Goal: Task Accomplishment & Management: Manage account settings

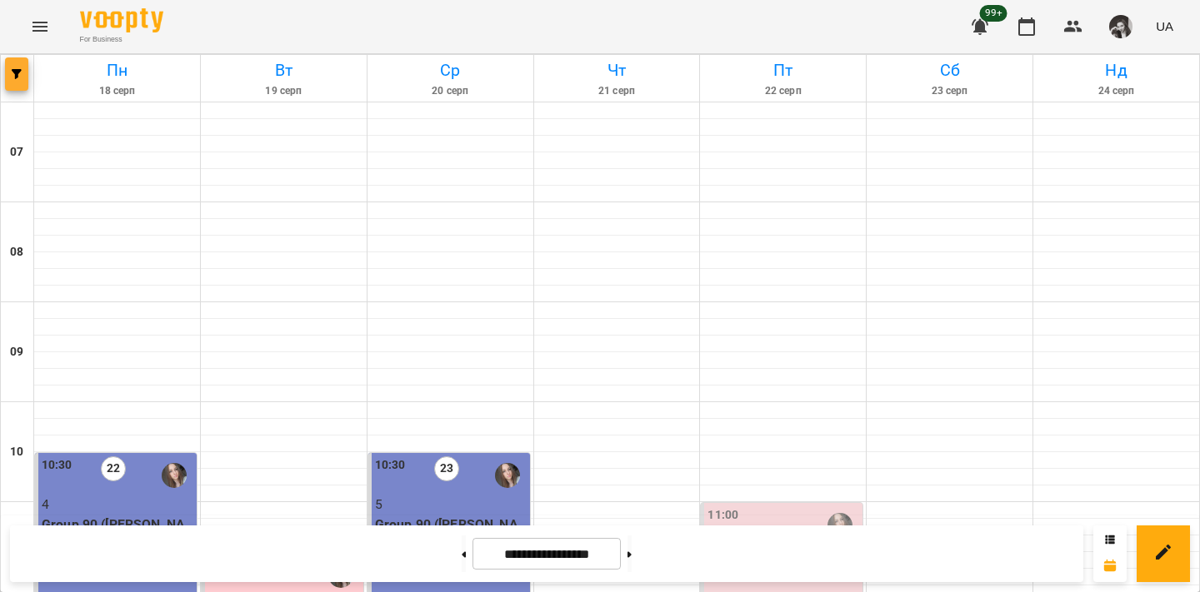
click at [15, 75] on icon "button" at bounding box center [17, 74] width 10 height 10
click at [502, 183] on div "Групувати по: Тиждень Викладач Класна кімната Фільтрувати по: Тільки уроки що в…" at bounding box center [600, 296] width 1200 height 592
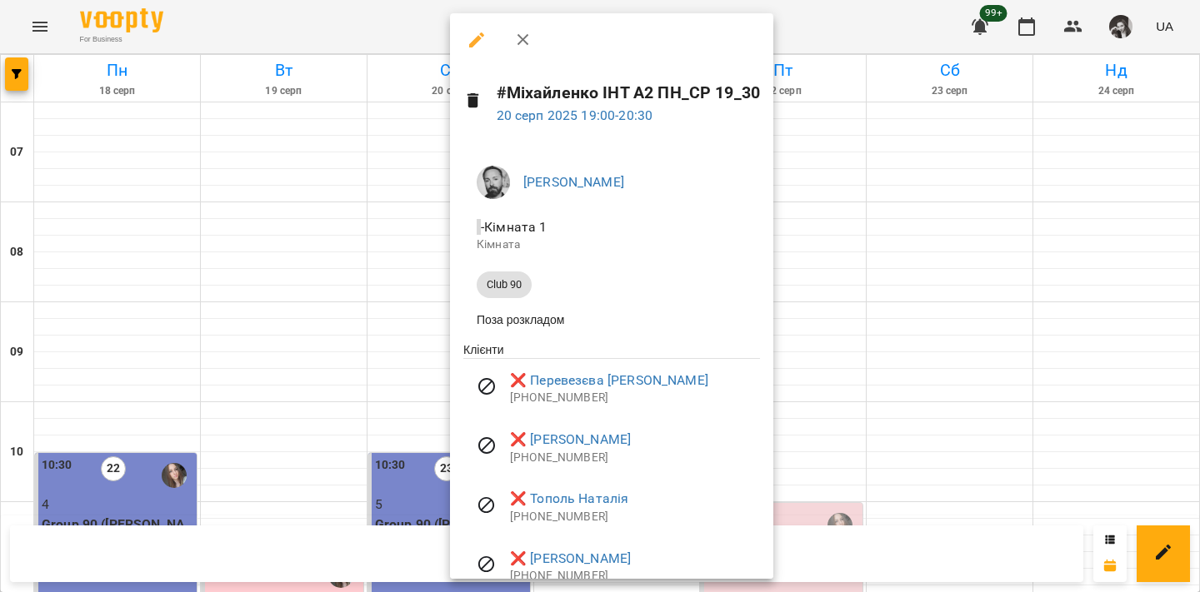
click at [415, 221] on div at bounding box center [600, 296] width 1200 height 592
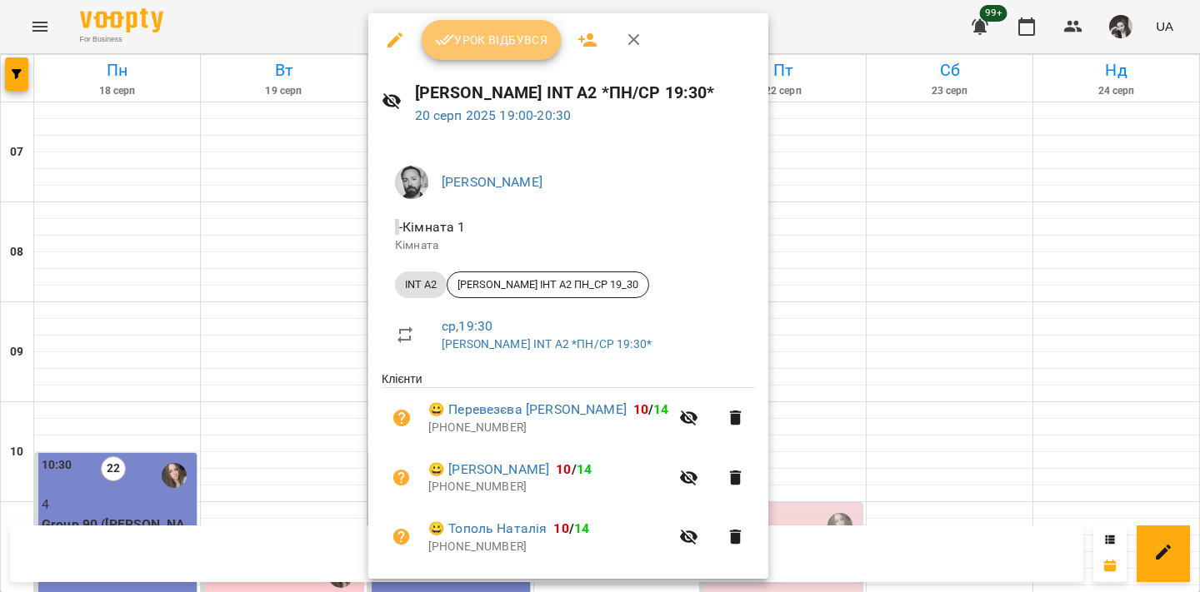
click at [524, 42] on span "Урок відбувся" at bounding box center [491, 40] width 113 height 20
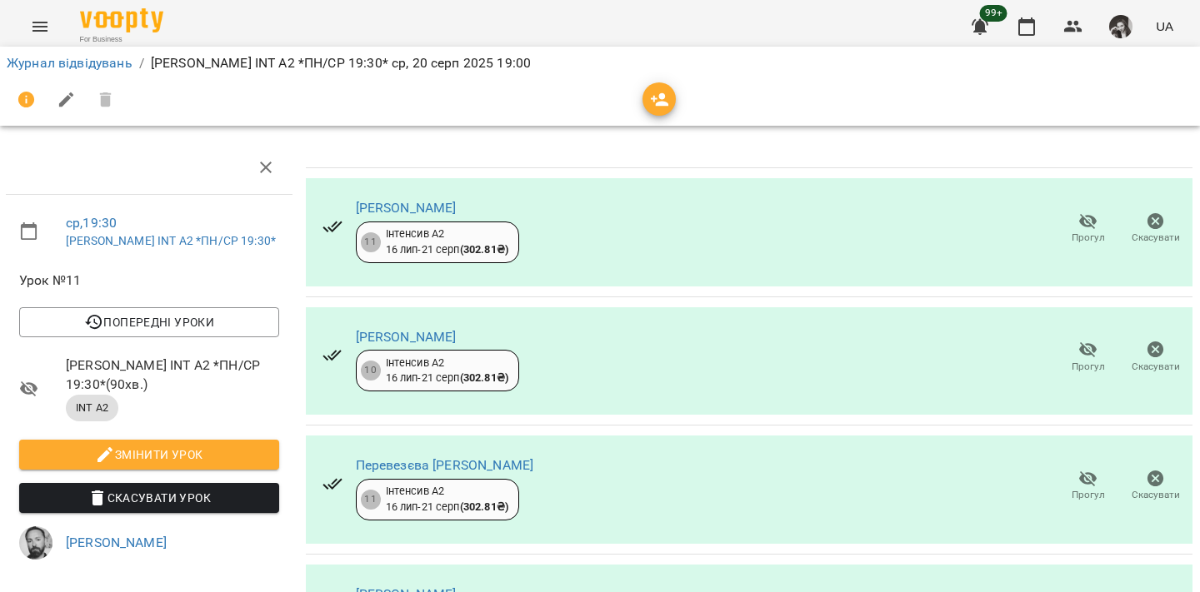
scroll to position [42, 1]
click at [1085, 231] on span "Прогул" at bounding box center [1087, 238] width 33 height 14
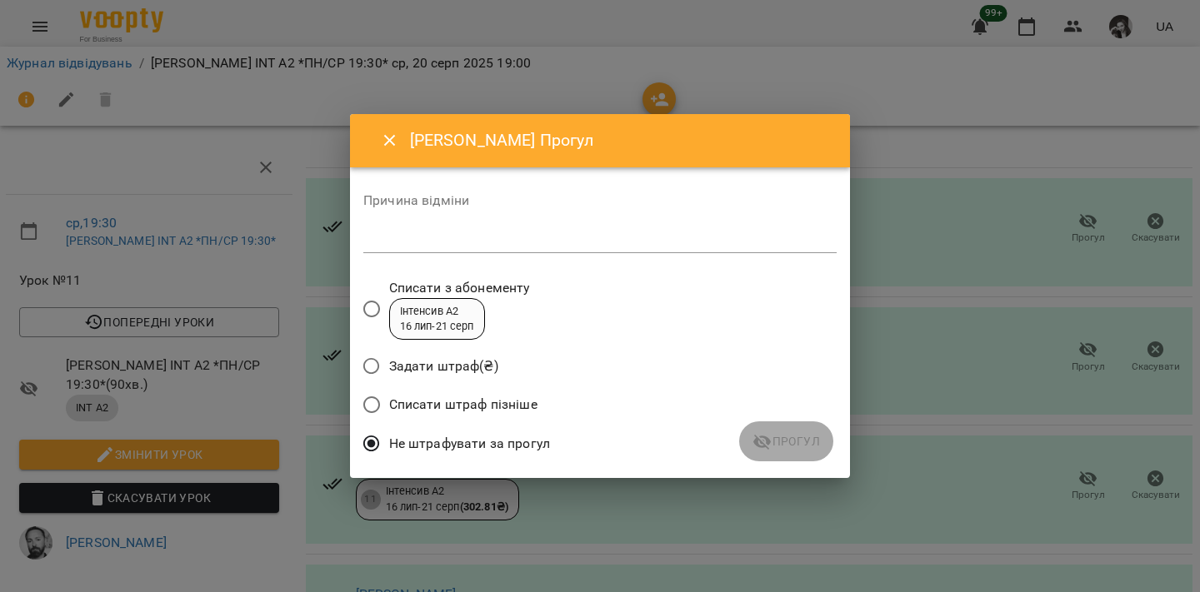
click at [775, 444] on div "Не штрафувати за прогул" at bounding box center [599, 446] width 473 height 39
click at [576, 247] on textarea at bounding box center [599, 240] width 473 height 16
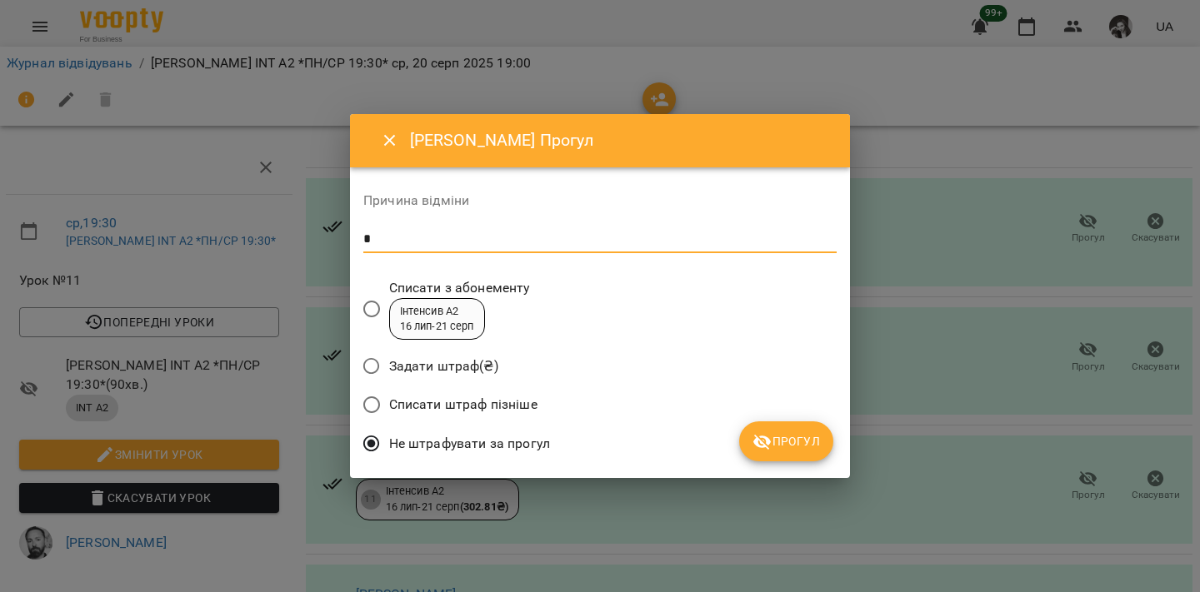
type textarea "*"
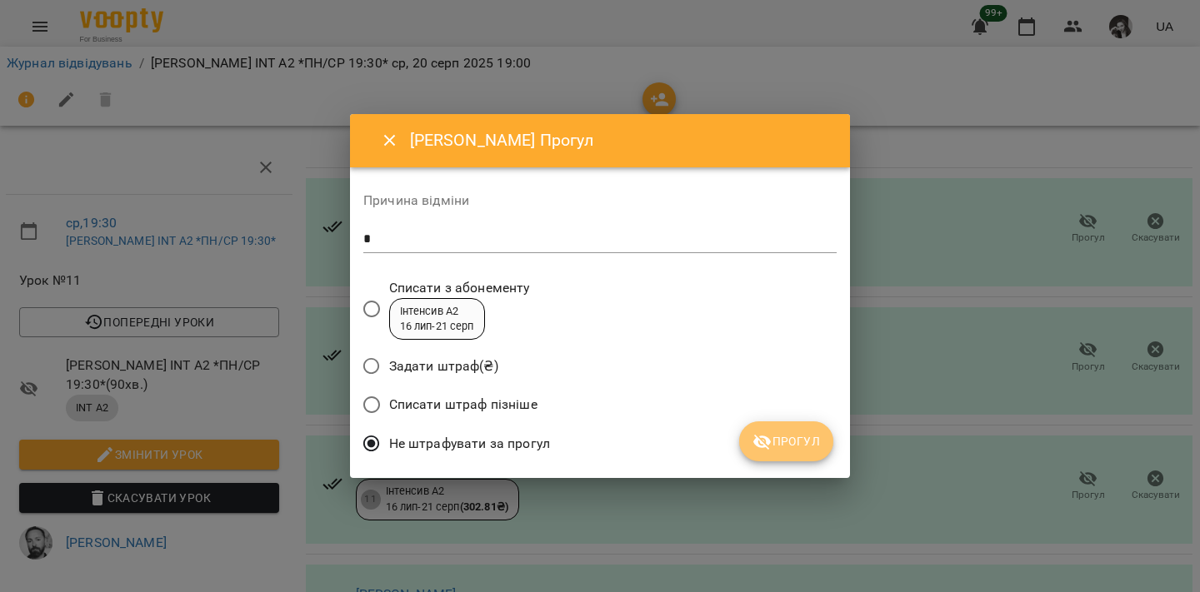
click at [787, 442] on span "Прогул" at bounding box center [785, 442] width 67 height 20
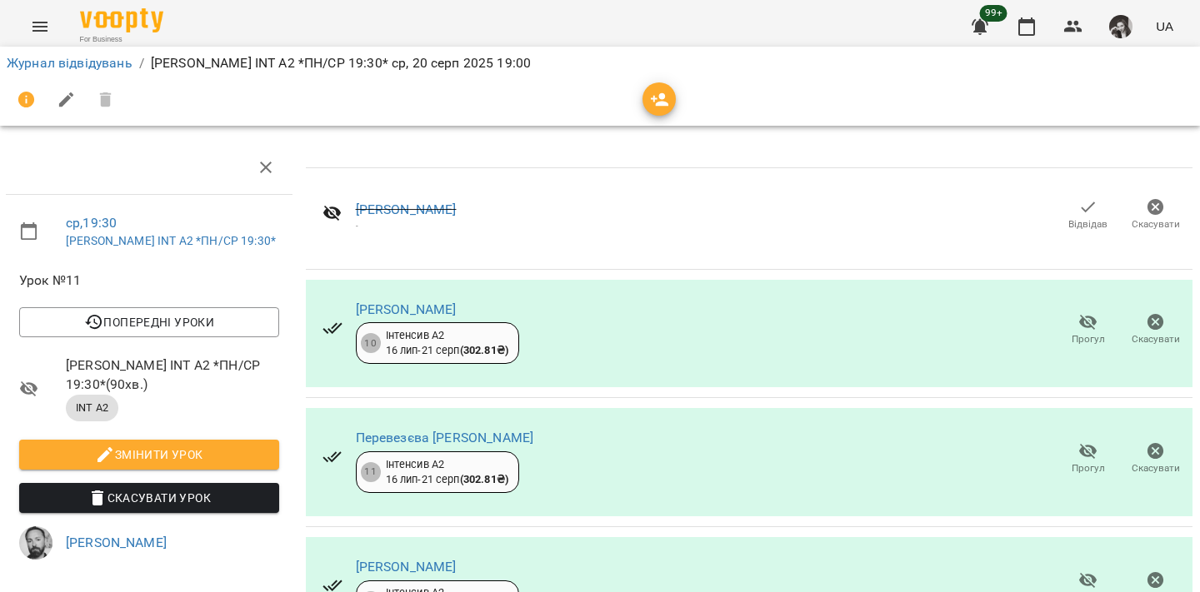
scroll to position [201, 1]
click at [1090, 571] on icon "button" at bounding box center [1088, 581] width 20 height 20
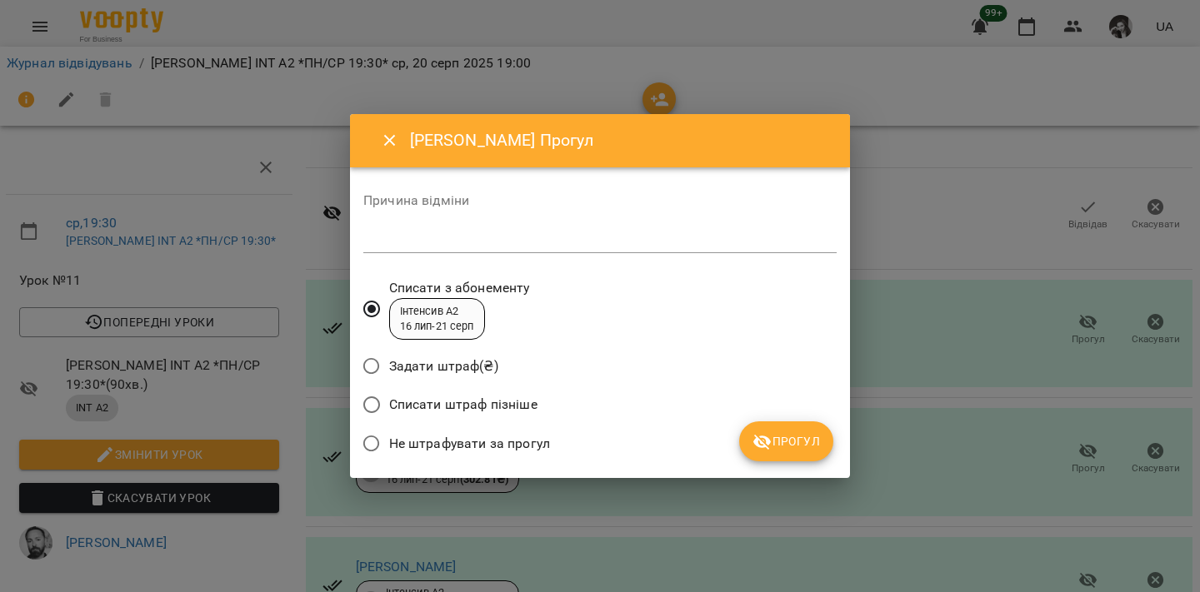
click at [455, 438] on span "Не штрафувати за прогул" at bounding box center [469, 444] width 161 height 20
click at [590, 244] on textarea at bounding box center [599, 240] width 473 height 16
type textarea "*"
click at [797, 430] on button "Прогул" at bounding box center [786, 442] width 94 height 40
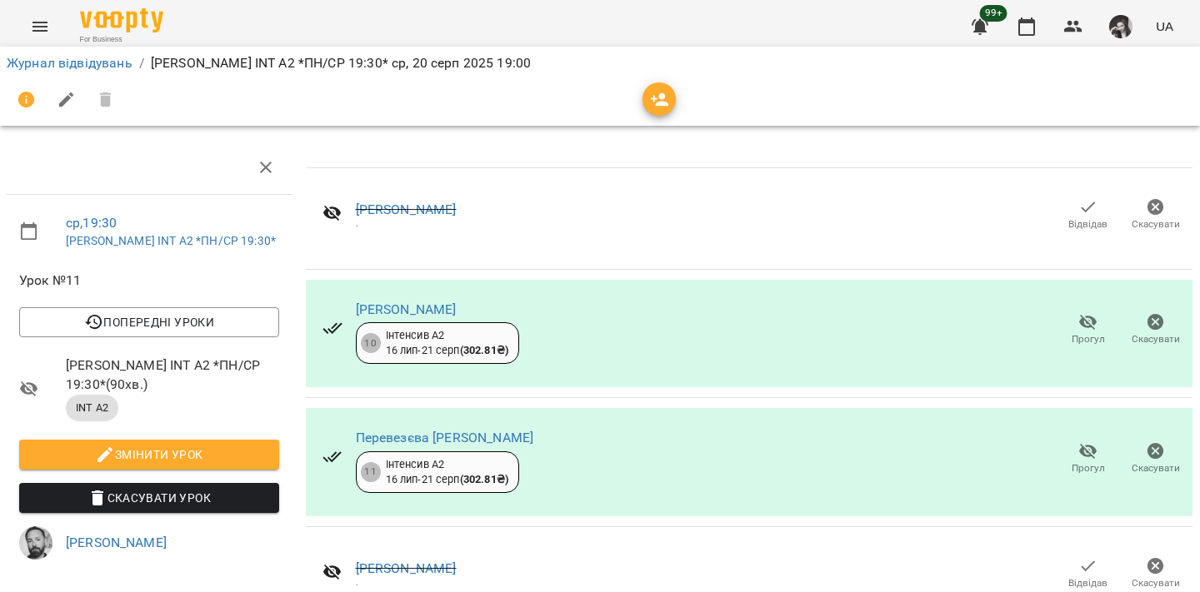
scroll to position [0, 1]
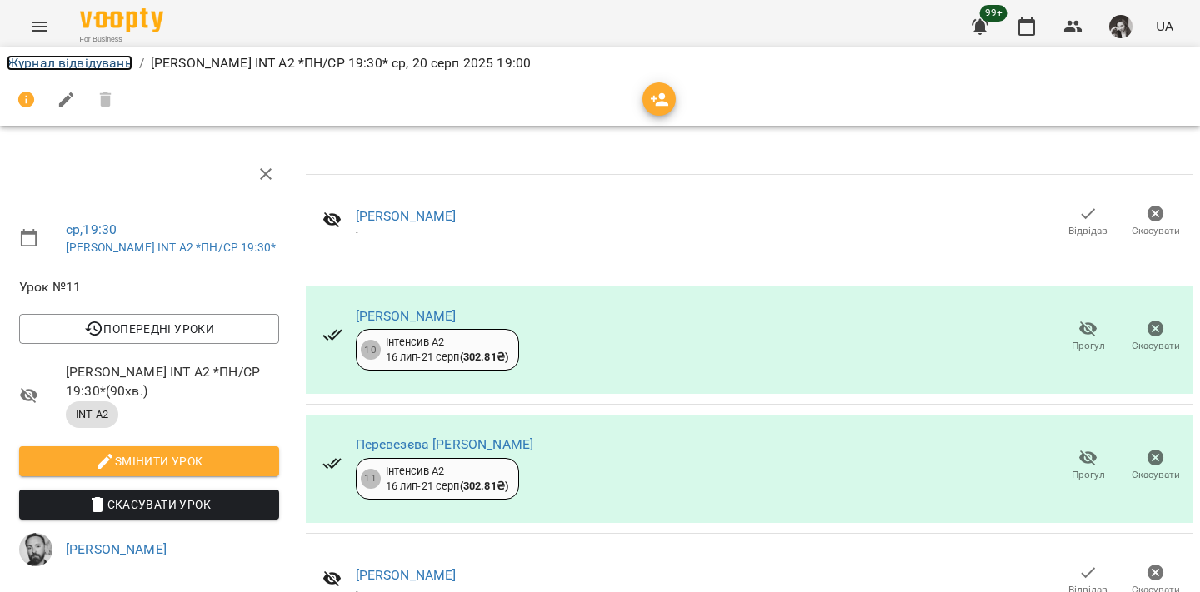
click at [100, 68] on link "Журнал відвідувань" at bounding box center [70, 63] width 126 height 16
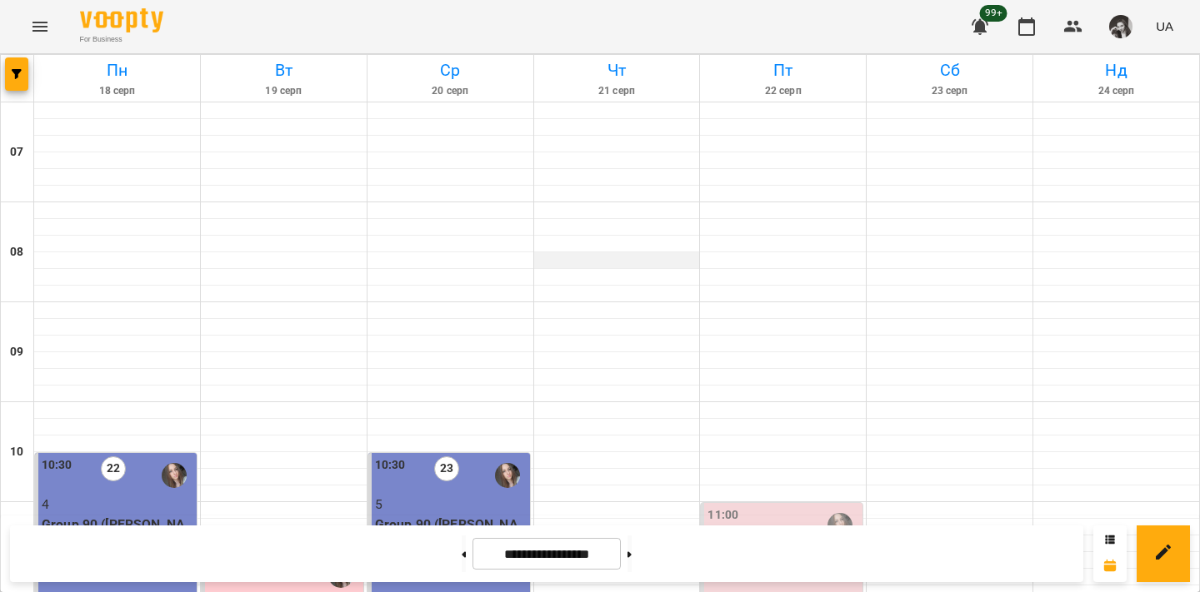
scroll to position [1065, 0]
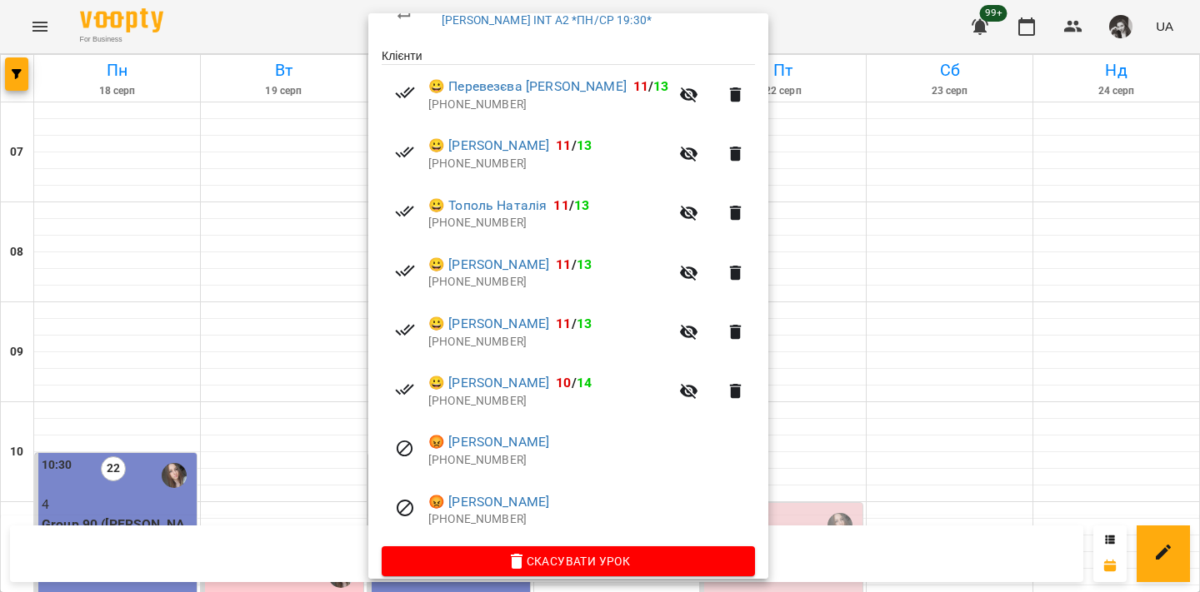
scroll to position [343, 0]
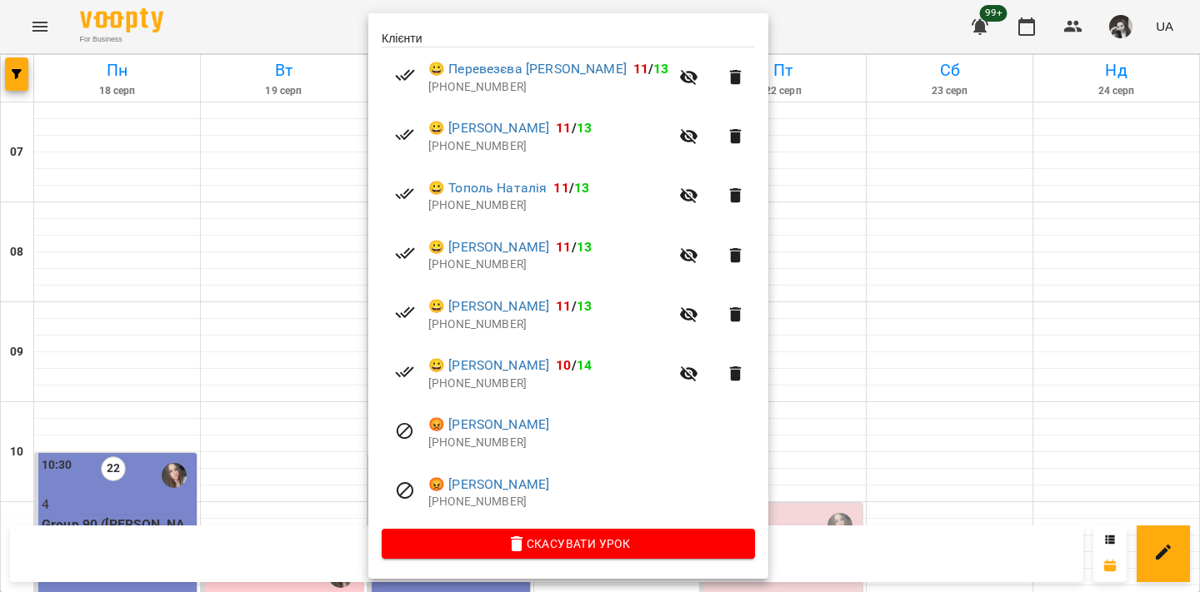
click at [71, 374] on div at bounding box center [600, 296] width 1200 height 592
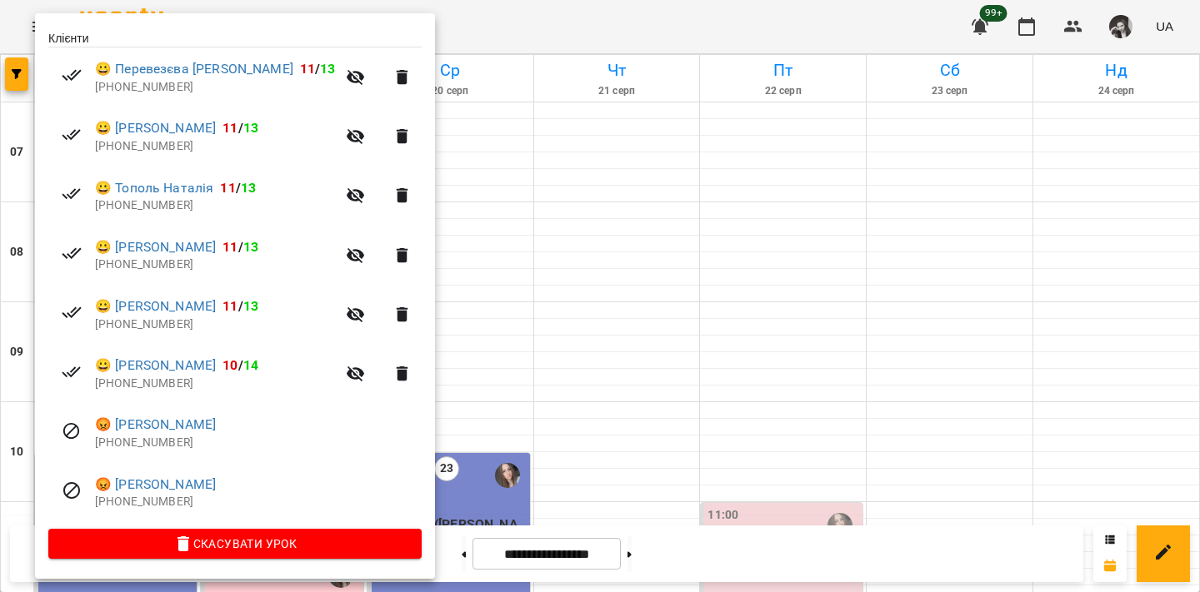
click at [502, 311] on div at bounding box center [600, 296] width 1200 height 592
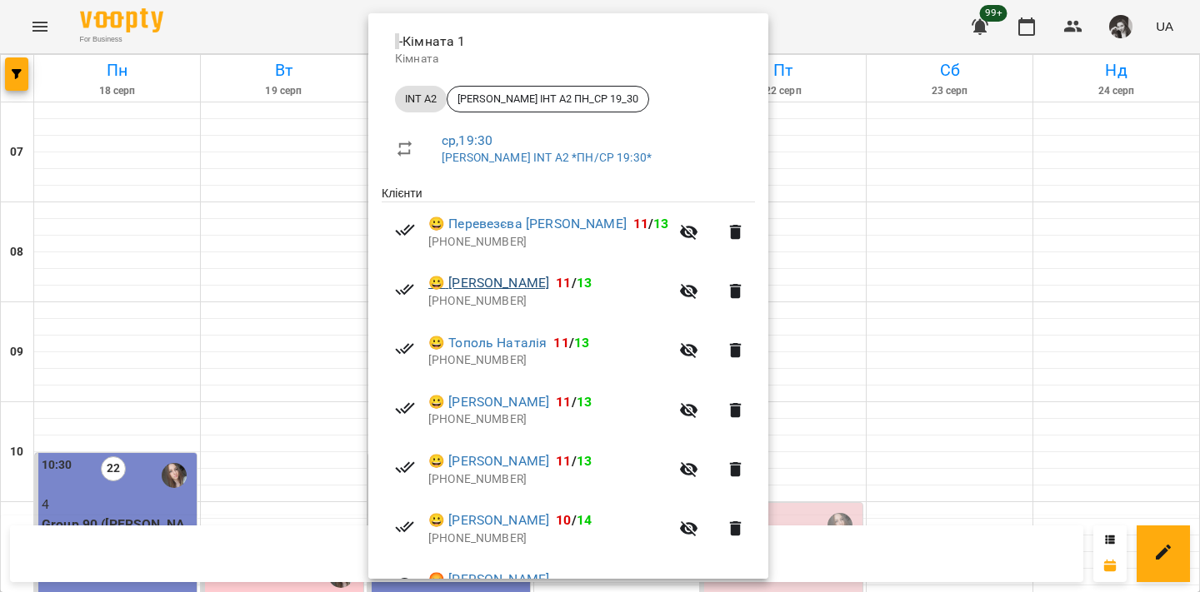
scroll to position [334, 0]
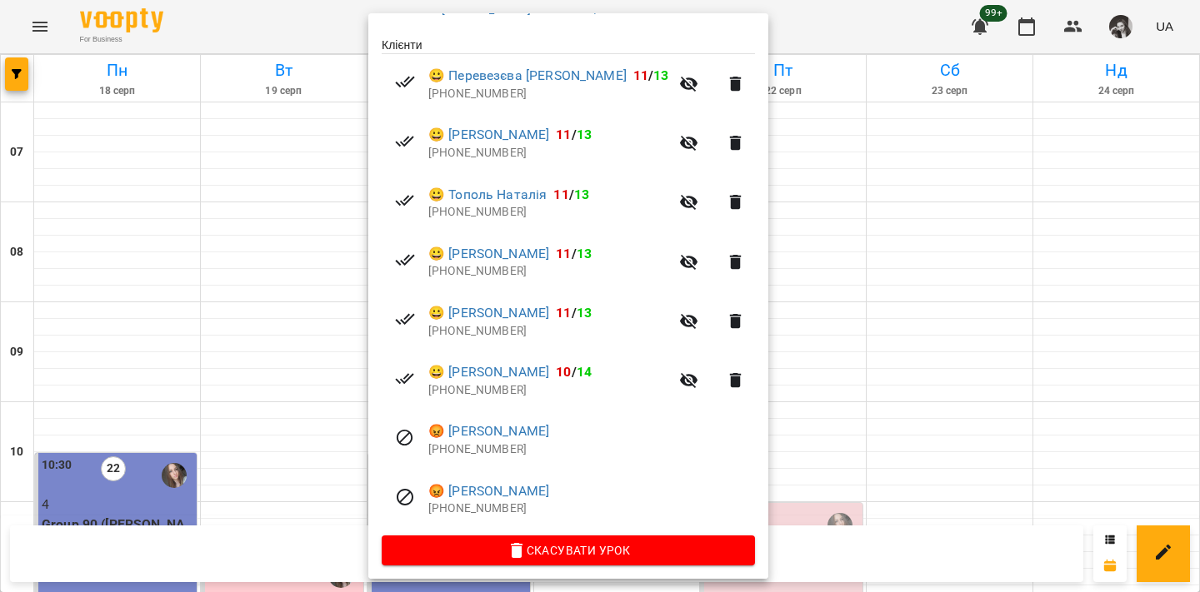
click at [900, 386] on div at bounding box center [600, 296] width 1200 height 592
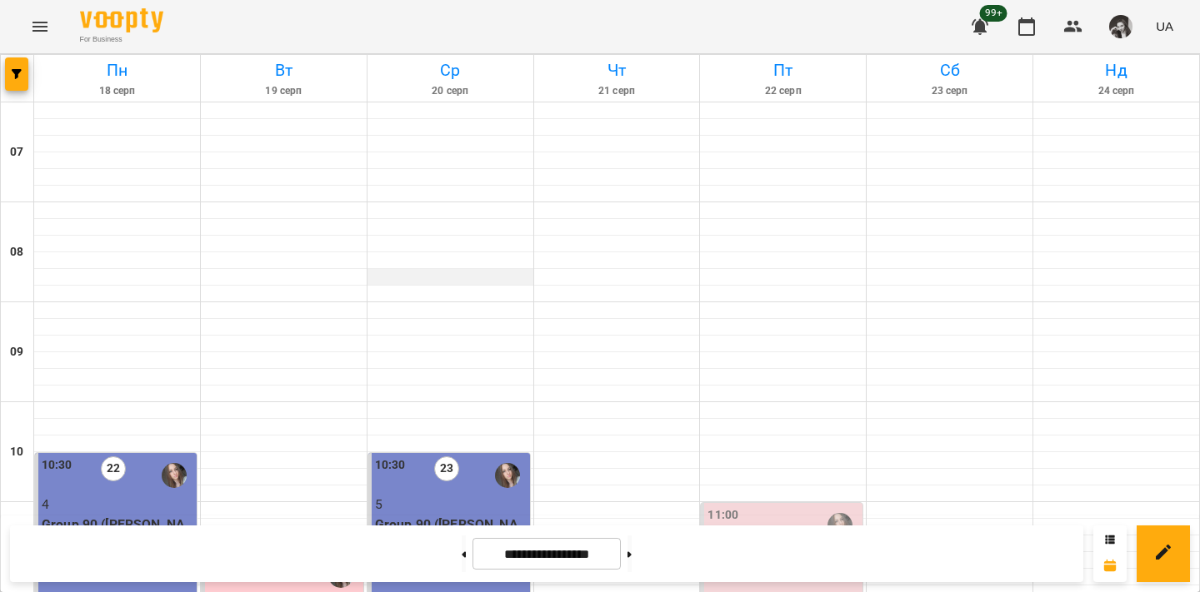
scroll to position [578, 0]
click at [15, 71] on icon "button" at bounding box center [17, 74] width 10 height 10
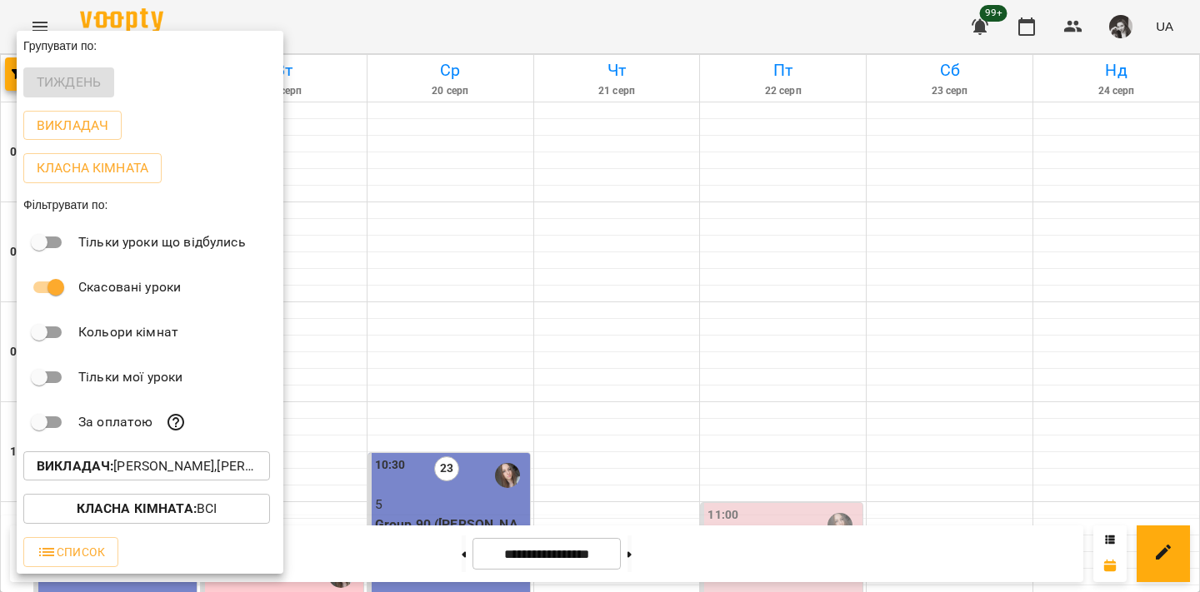
click at [377, 17] on div at bounding box center [600, 296] width 1200 height 592
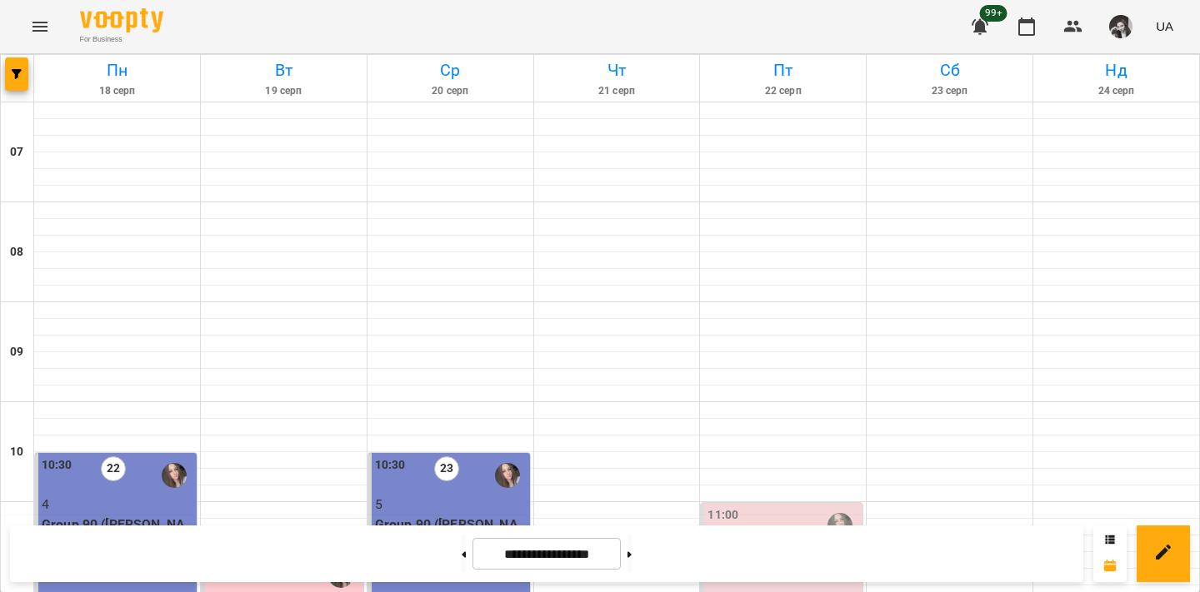
click at [37, 27] on icon "Menu" at bounding box center [40, 27] width 20 height 20
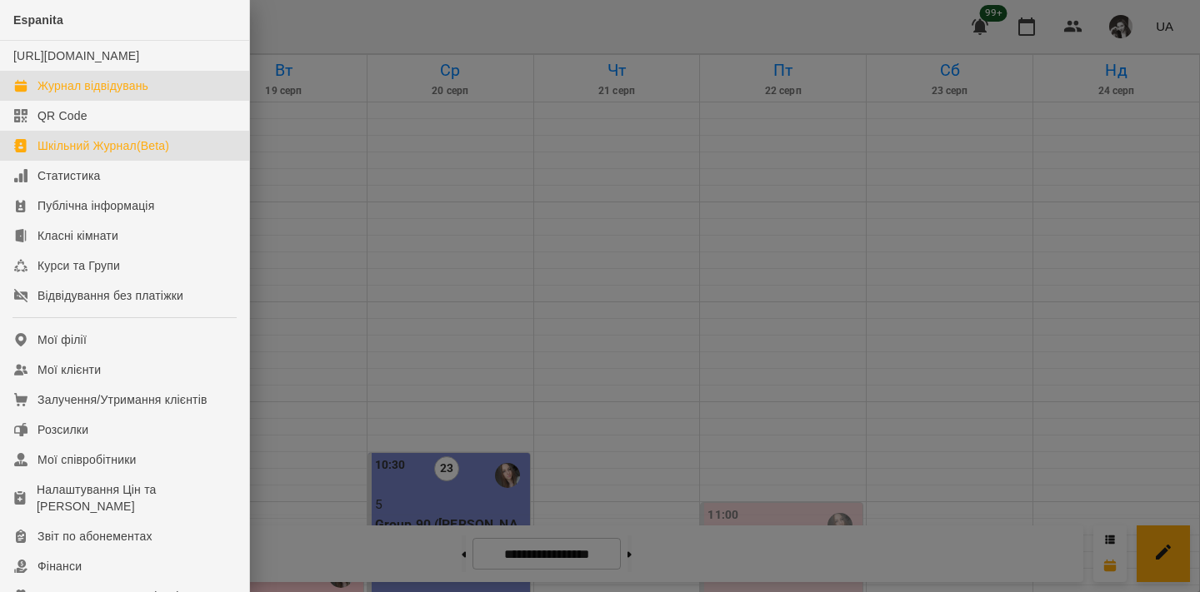
click at [124, 154] on div "Шкільний Журнал(Beta)" at bounding box center [103, 145] width 132 height 17
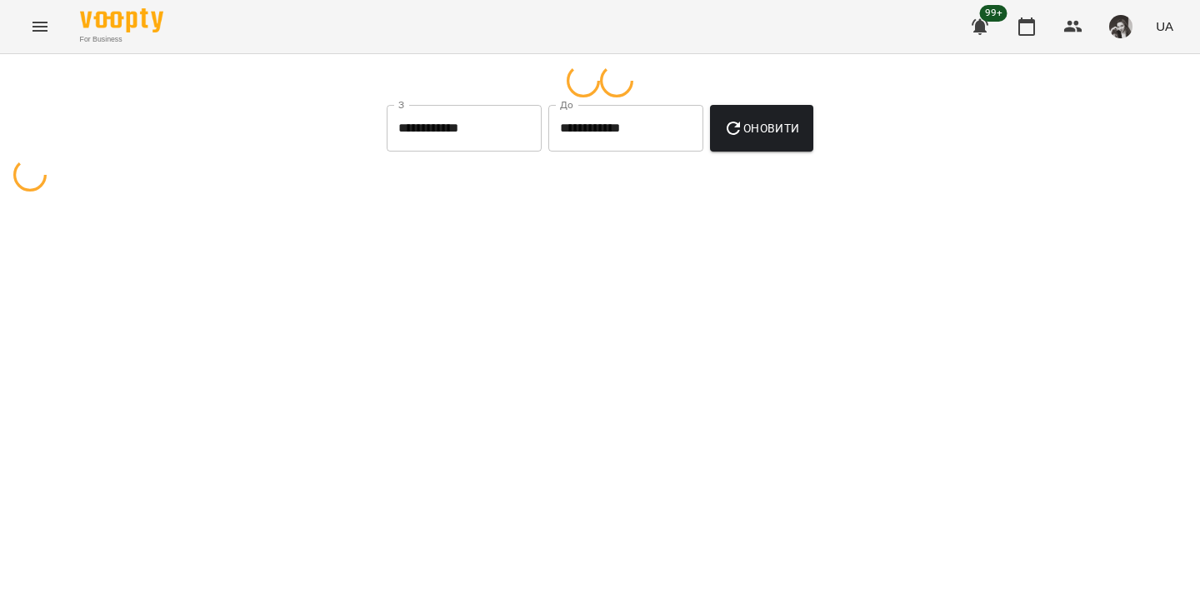
select select "**********"
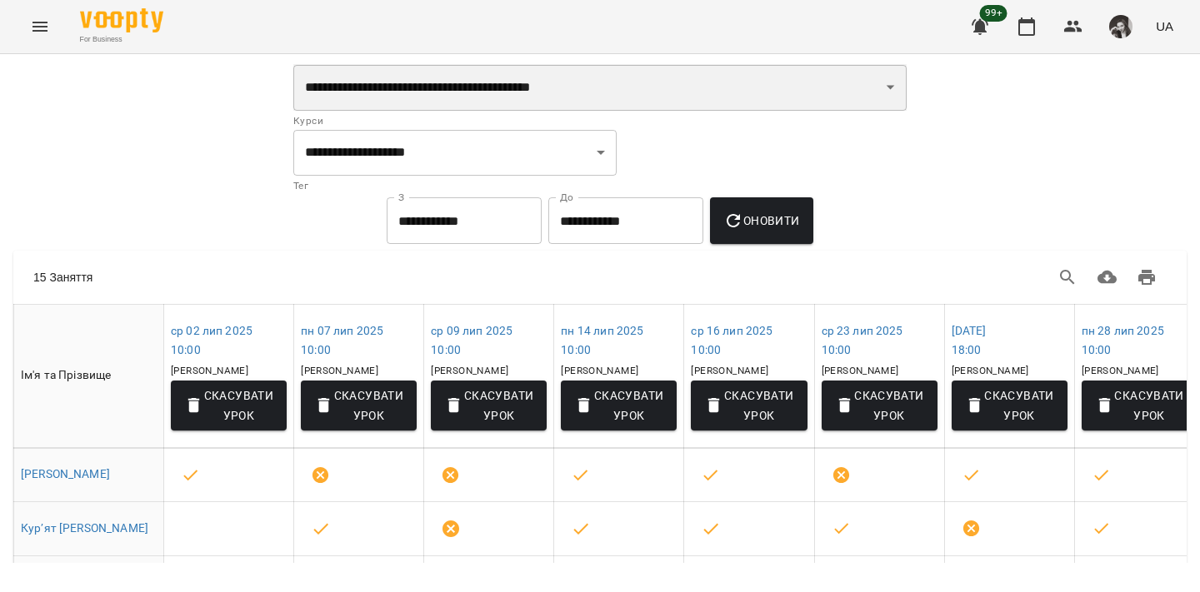
click at [407, 90] on select "**********" at bounding box center [599, 87] width 613 height 47
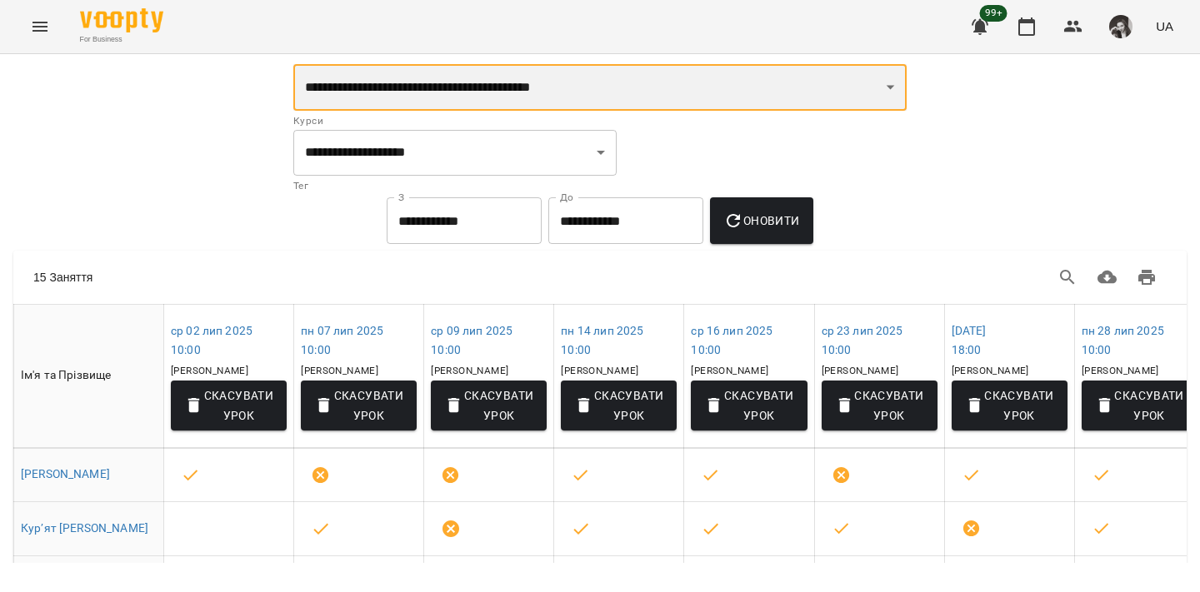
select select "**********"
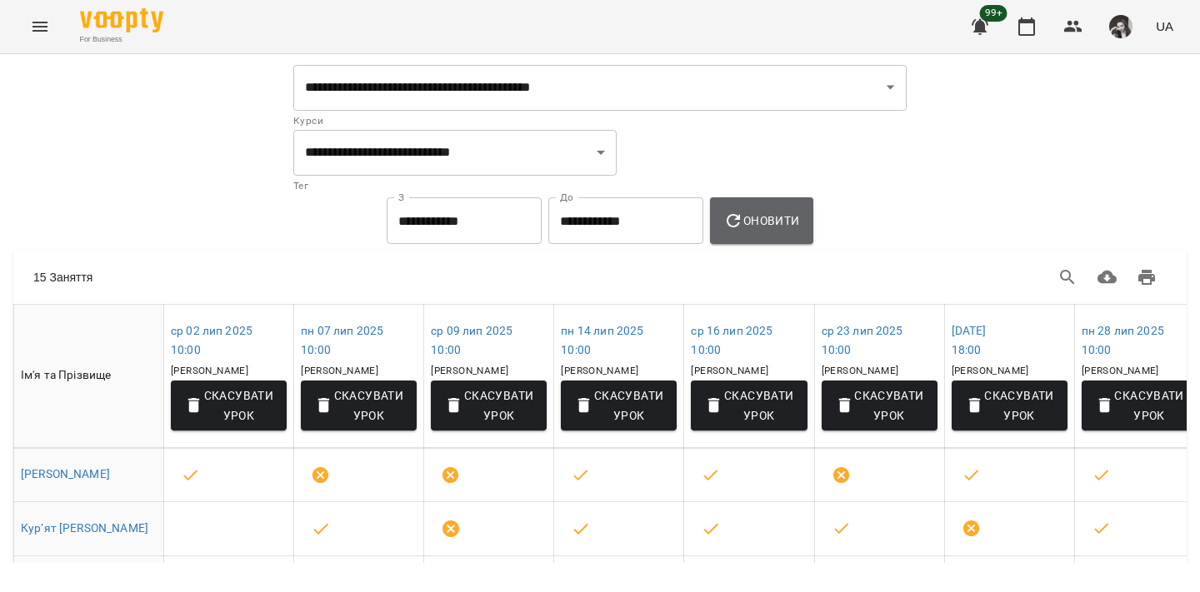
click at [795, 231] on button "Оновити" at bounding box center [761, 220] width 102 height 47
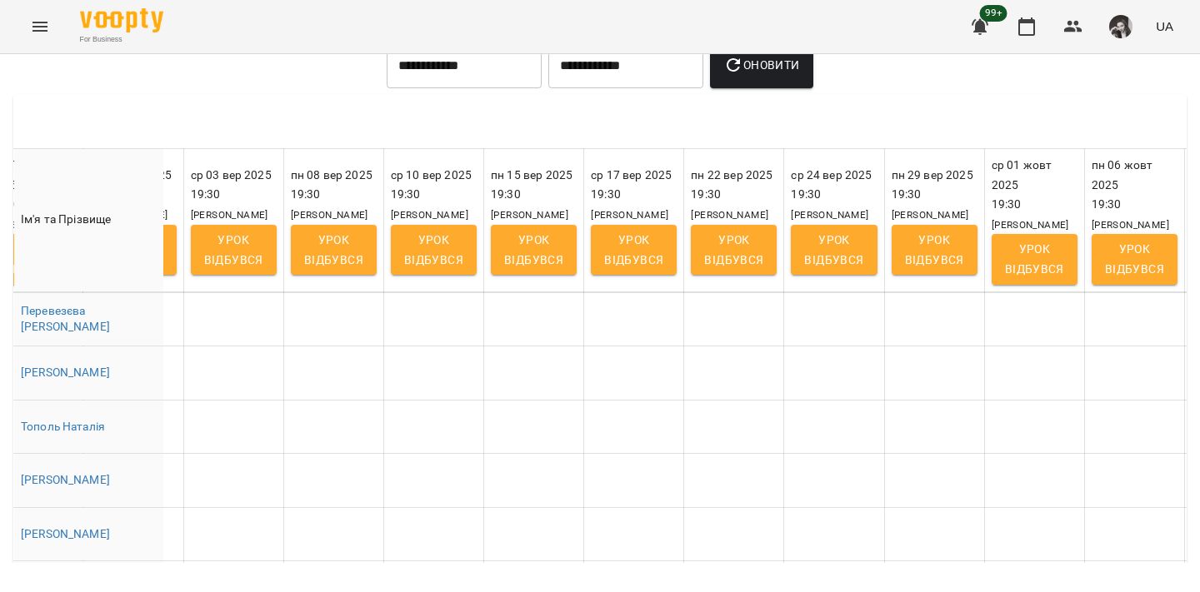
scroll to position [0, 1714]
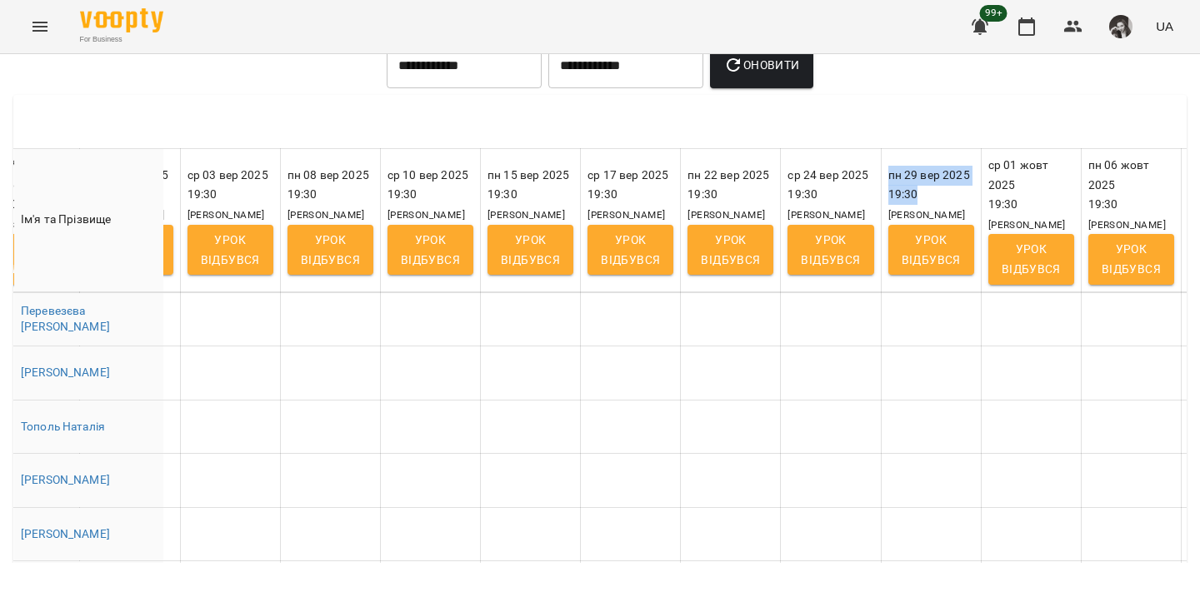
drag, startPoint x: 897, startPoint y: 190, endPoint x: 861, endPoint y: 172, distance: 41.0
click at [881, 172] on th "[DATE] 19:30 [PERSON_NAME] відбувся" at bounding box center [931, 220] width 100 height 142
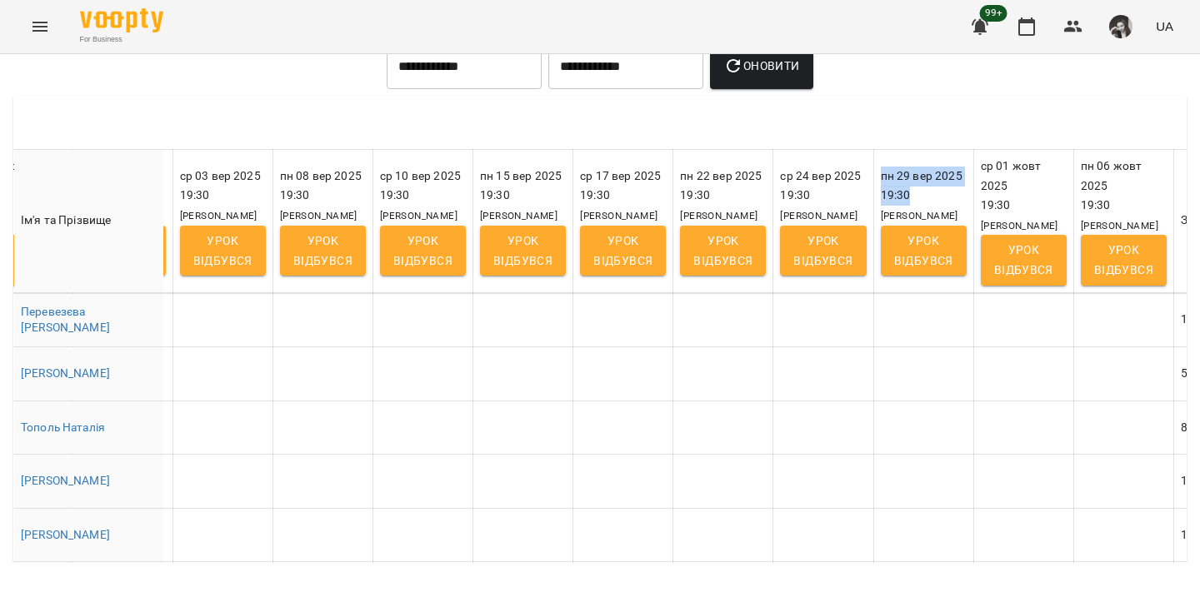
scroll to position [0, 1739]
